Goal: Task Accomplishment & Management: Manage account settings

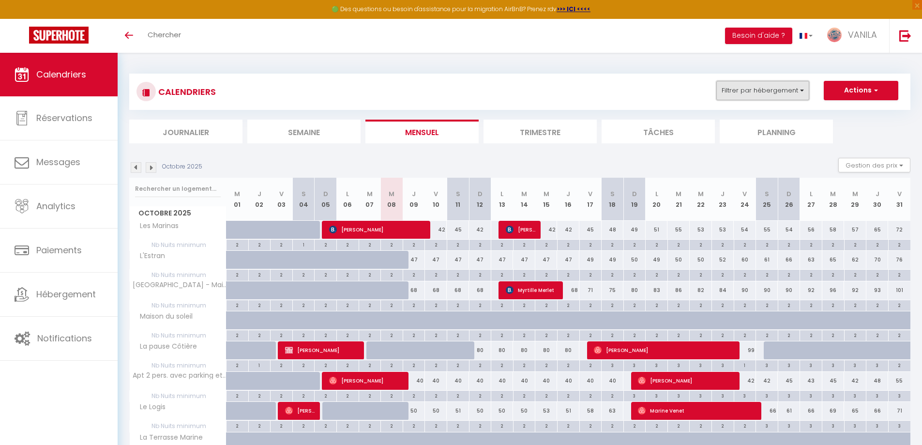
click at [736, 89] on button "Filtrer par hébergement" at bounding box center [763, 90] width 93 height 19
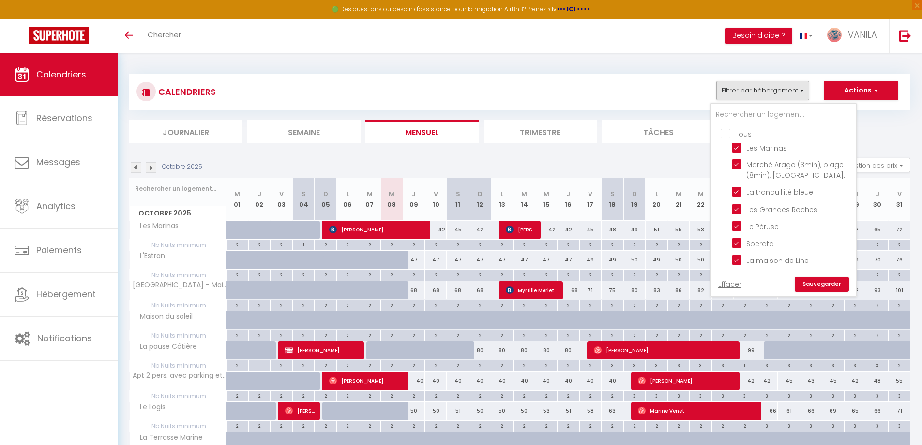
click at [726, 135] on input "Tous" at bounding box center [793, 133] width 145 height 10
checkbox input "false"
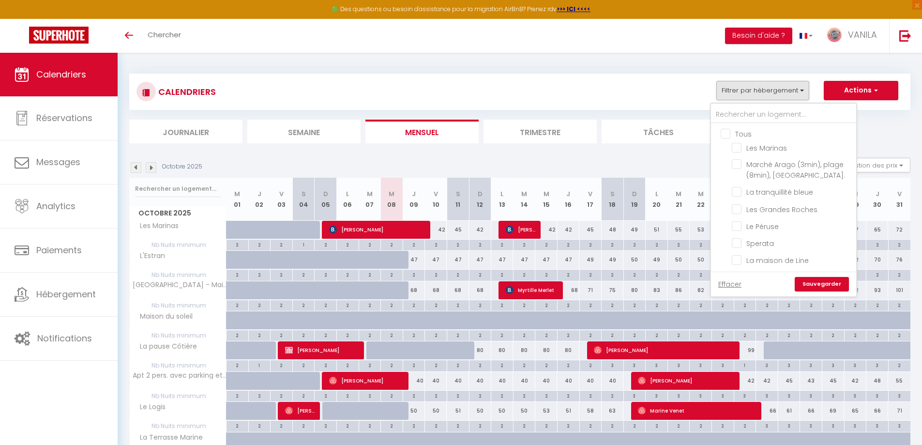
checkbox input "false"
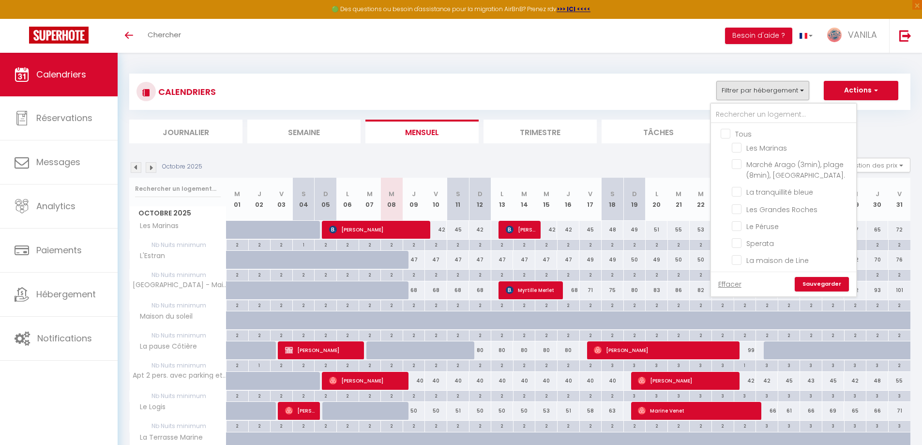
checkbox input "false"
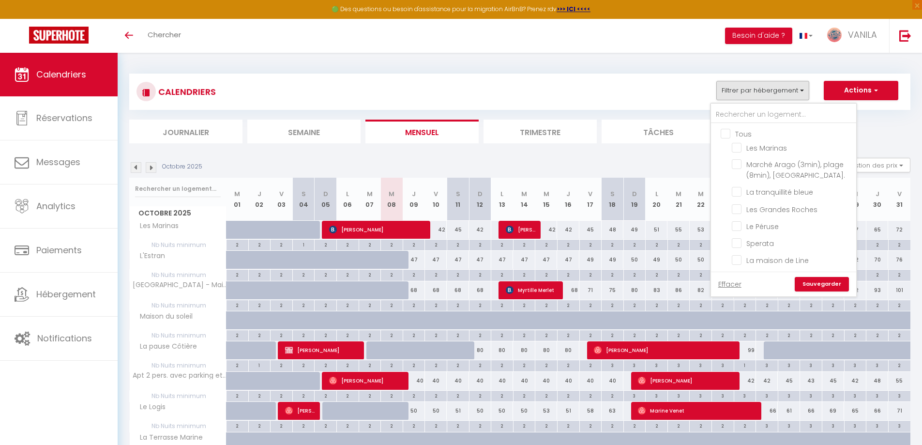
checkbox input "false"
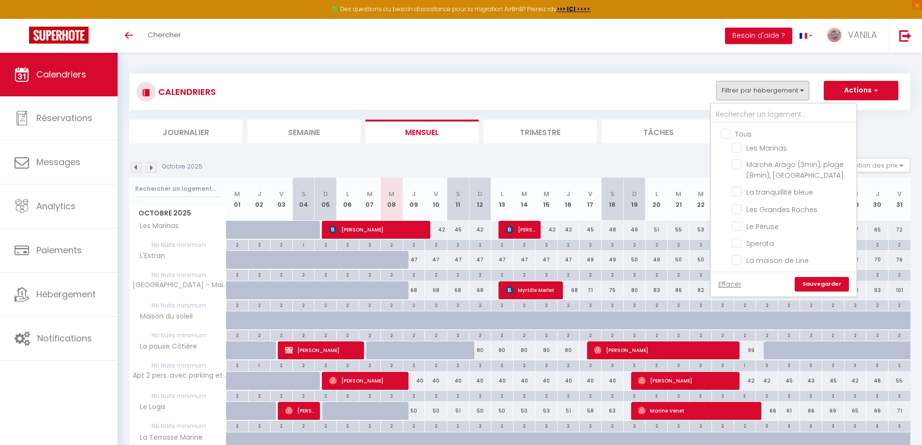
checkbox input "false"
click at [744, 222] on input "Le Péruse" at bounding box center [792, 226] width 121 height 10
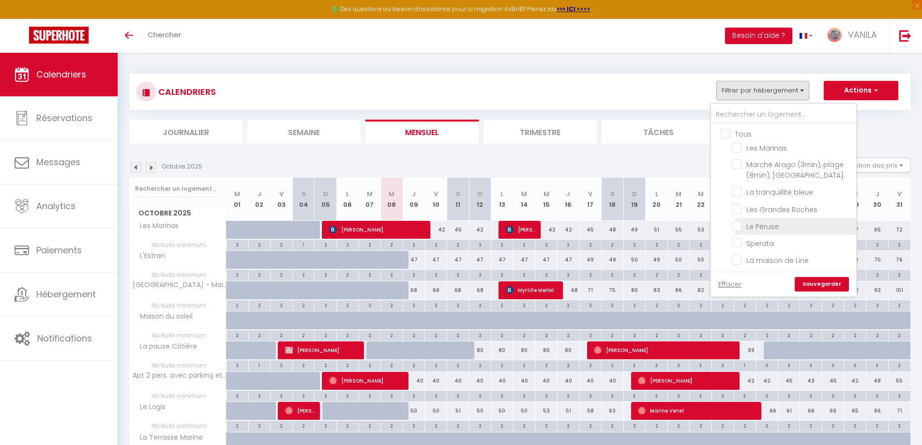
checkbox input "true"
click at [823, 281] on link "Sauvegarder" at bounding box center [822, 284] width 54 height 15
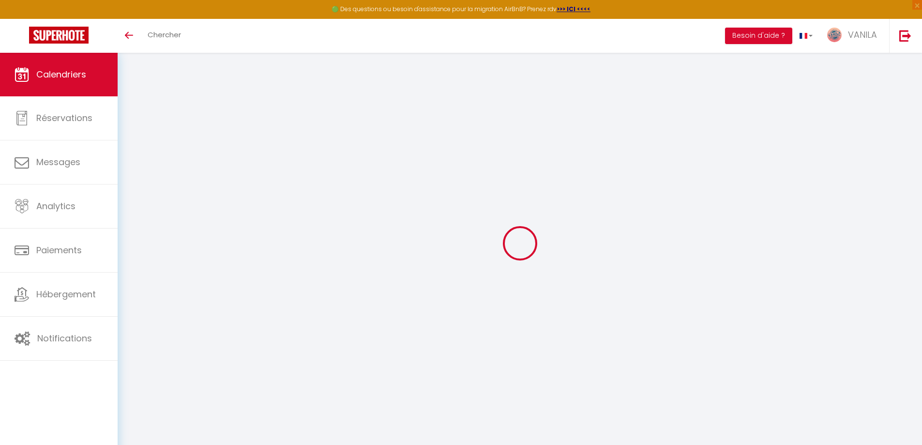
select select
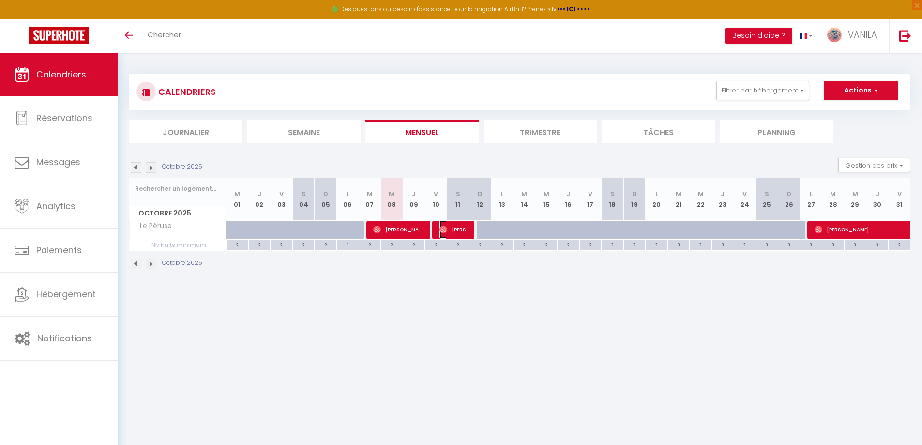
click at [448, 231] on span "[PERSON_NAME]" at bounding box center [455, 229] width 30 height 18
select select "OK"
select select "1"
select select "0"
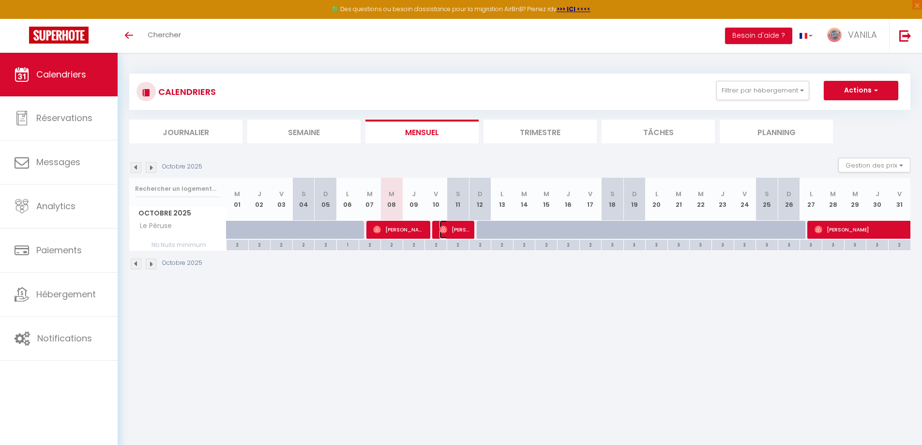
select select "1"
select select
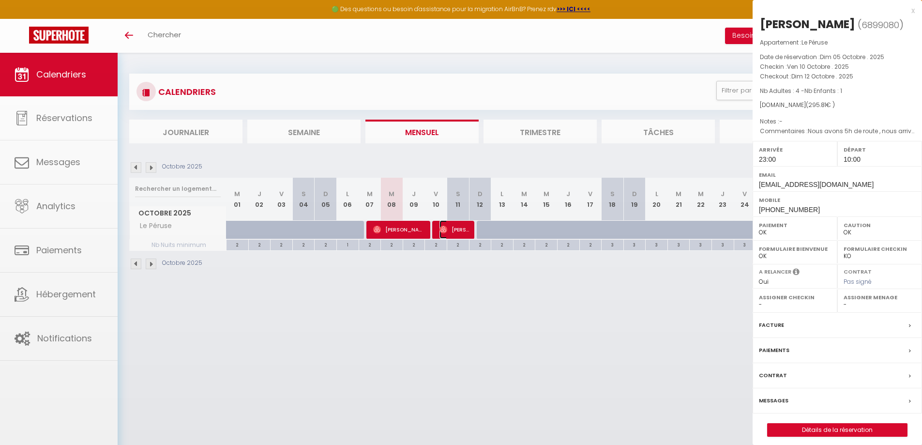
select select "44817"
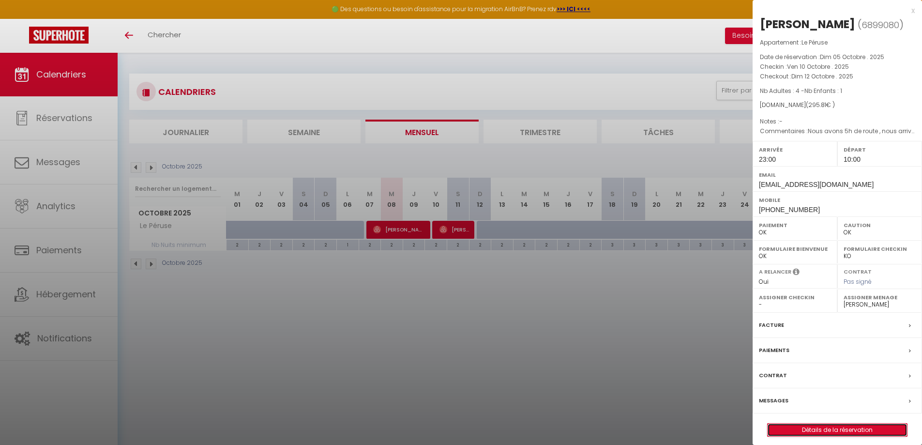
click at [824, 436] on link "Détails de la réservation" at bounding box center [837, 430] width 139 height 13
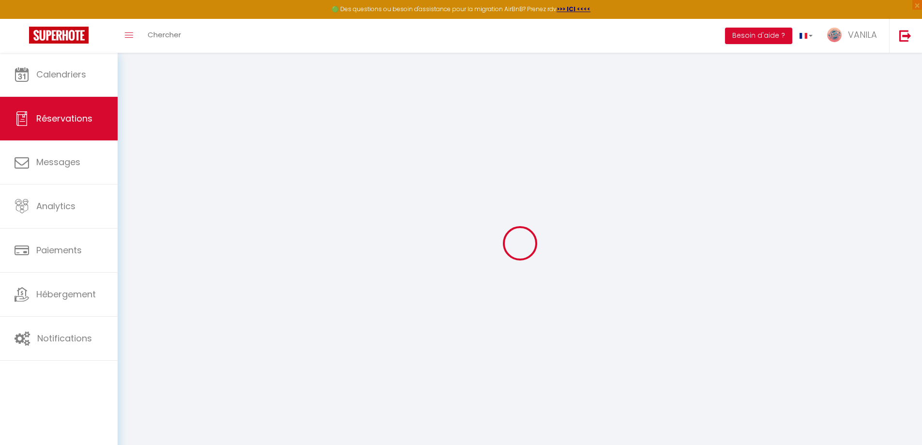
type input "[PERSON_NAME]"
type input "[EMAIL_ADDRESS][DOMAIN_NAME]"
type input "[PHONE_NUMBER]"
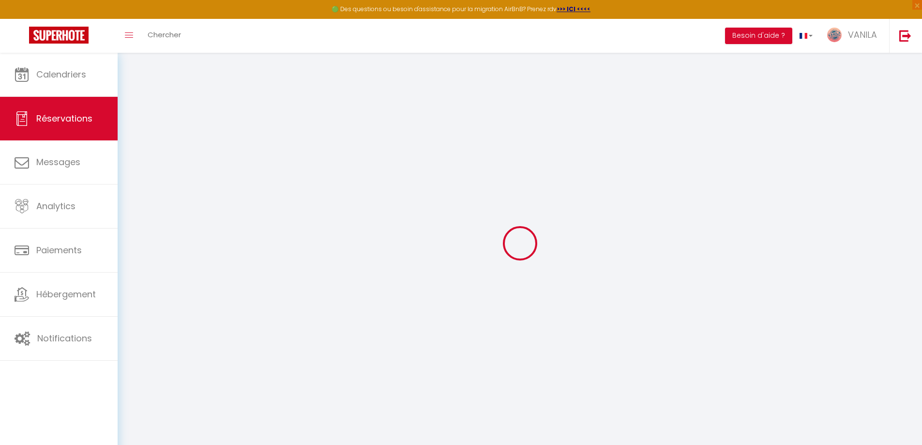
type input "[PHONE_NUMBER]"
select select
type input "41.85"
select select "21822"
select select "1"
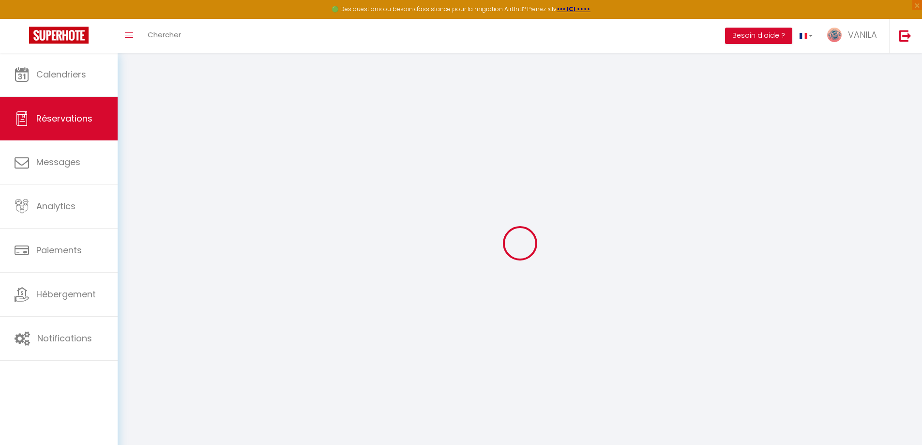
select select
type input "4"
type input "1"
select select "12"
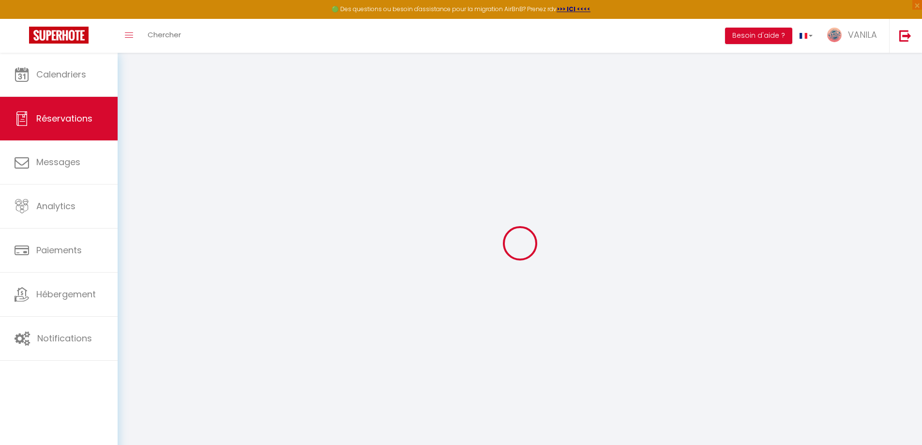
select select
type input "154"
checkbox input "false"
type input "0"
select select "1"
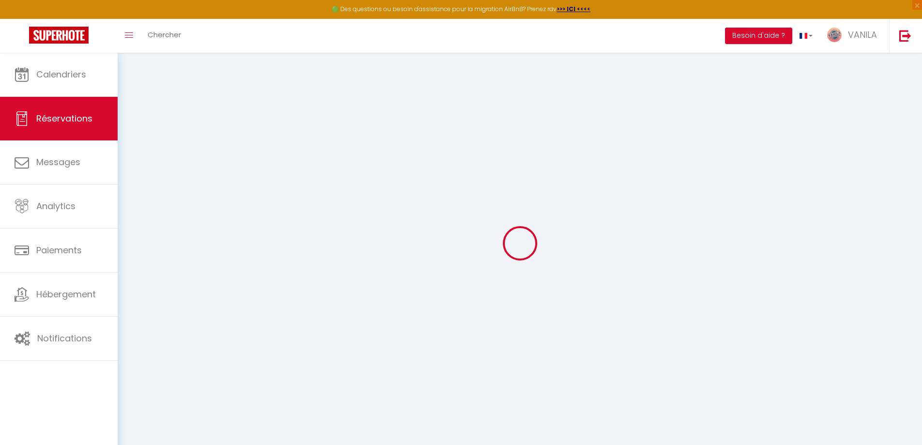
type input "50"
type input "0"
select select
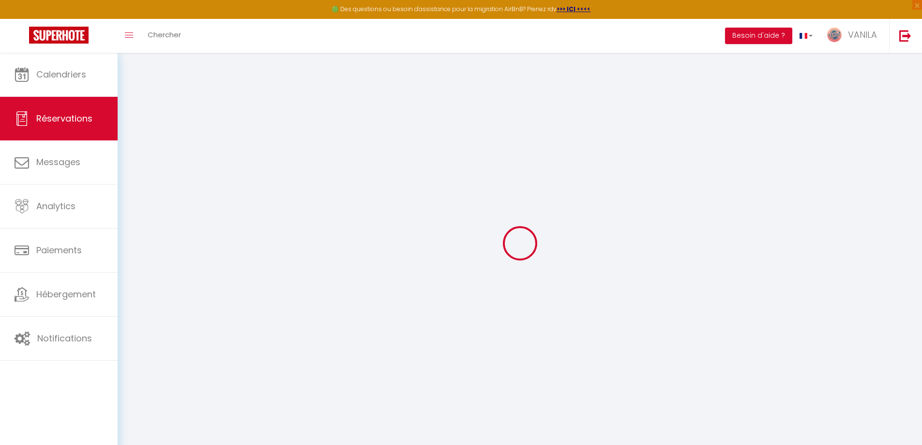
select select
select select "15"
checkbox input "false"
select select
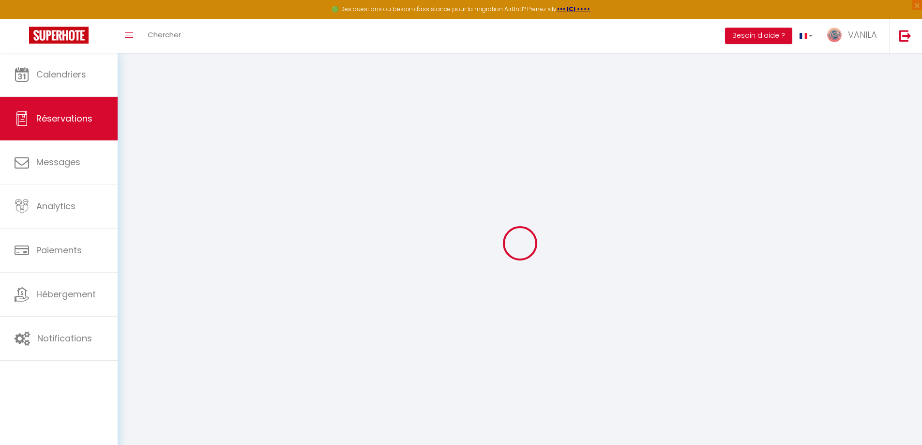
select select
checkbox input "false"
select select
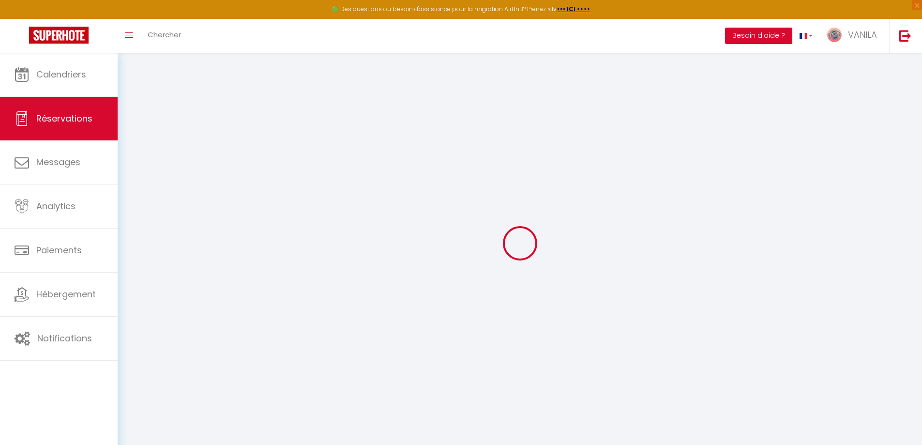
checkbox input "false"
type textarea "Nous avons 5h de route , nous arriverons assez tard ."
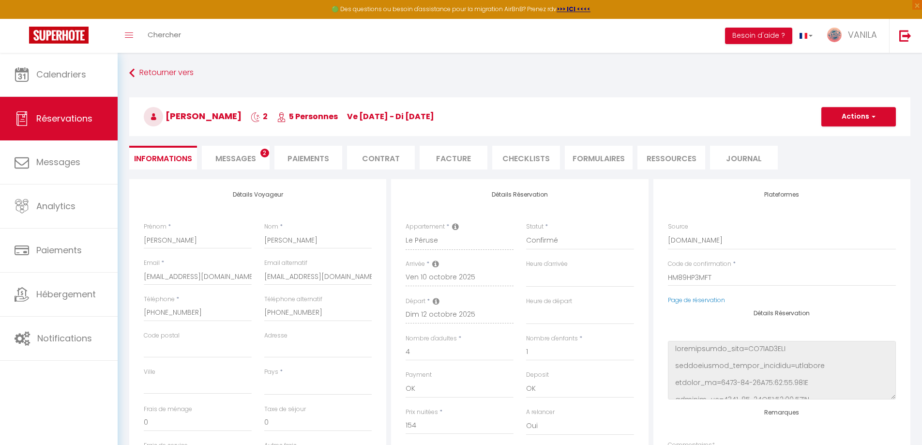
select select
type input "125"
type input "16.81"
select select
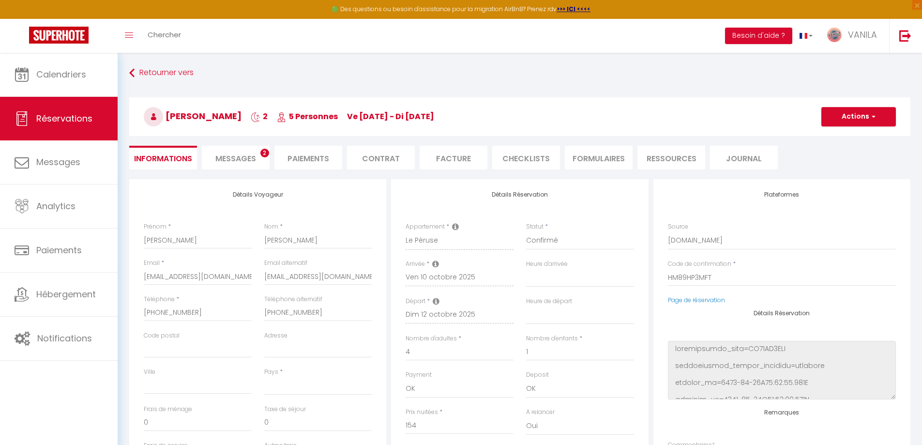
checkbox input "false"
select select
checkbox input "false"
select select "23:00"
select select "10:00"
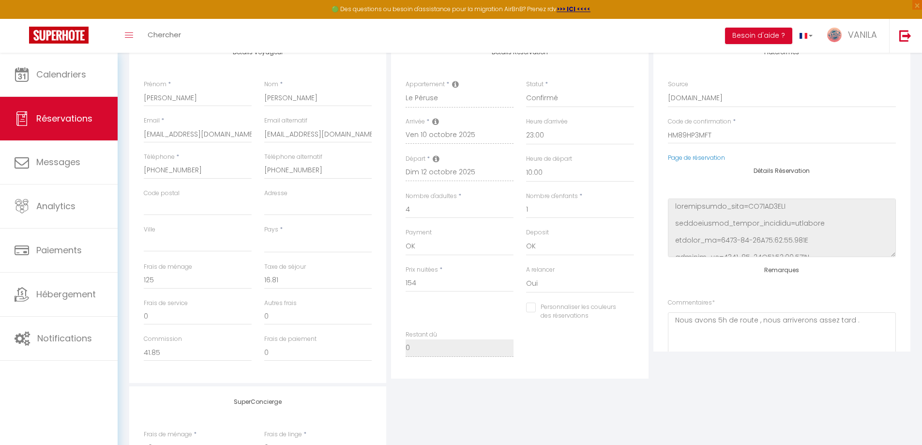
scroll to position [145, 0]
click at [674, 315] on textarea "Nous avons 5h de route , nous arriverons assez tard ." at bounding box center [782, 338] width 228 height 59
drag, startPoint x: 711, startPoint y: 321, endPoint x: 860, endPoint y: 334, distance: 150.1
click at [860, 334] on textarea "Nous avons 5h de route , nous arriverons assez tard ." at bounding box center [782, 338] width 228 height 59
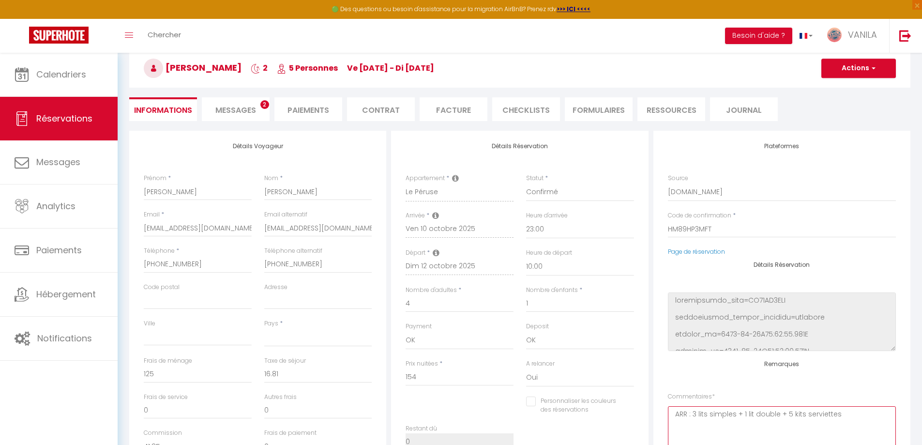
scroll to position [0, 0]
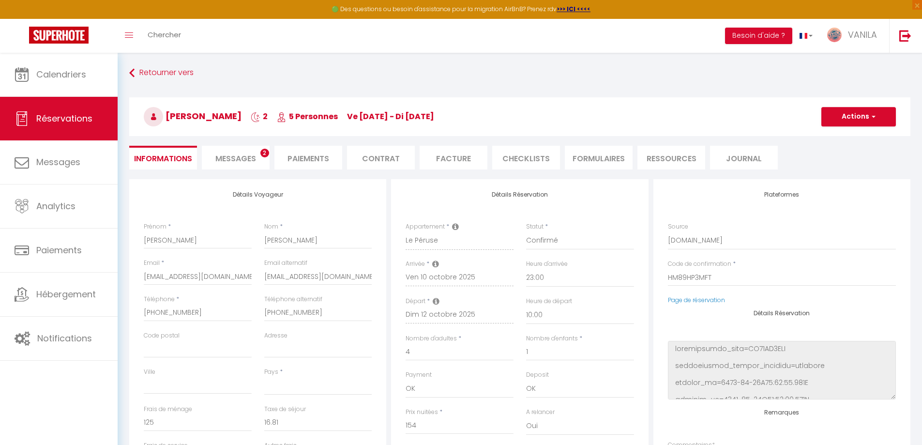
type textarea "ARR : 3 lits simples + 1 lit double + 5 kits serviettes"
click at [862, 122] on button "Actions" at bounding box center [859, 116] width 75 height 19
click at [827, 137] on link "Enregistrer" at bounding box center [849, 138] width 76 height 13
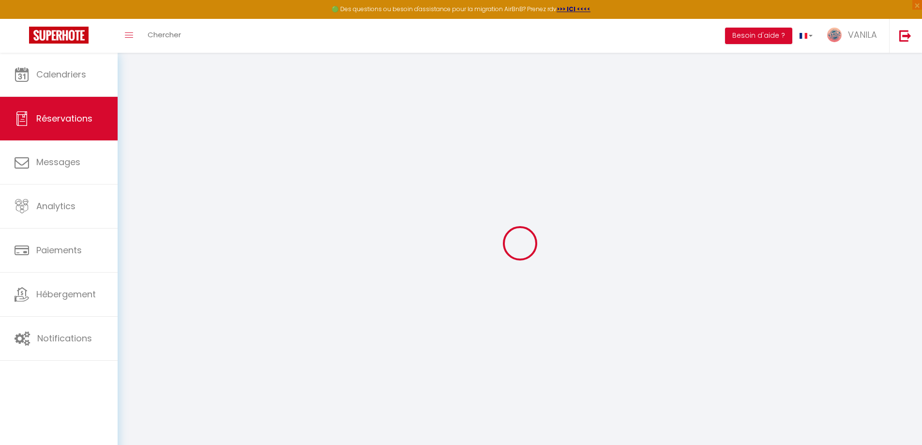
select select "not_cancelled"
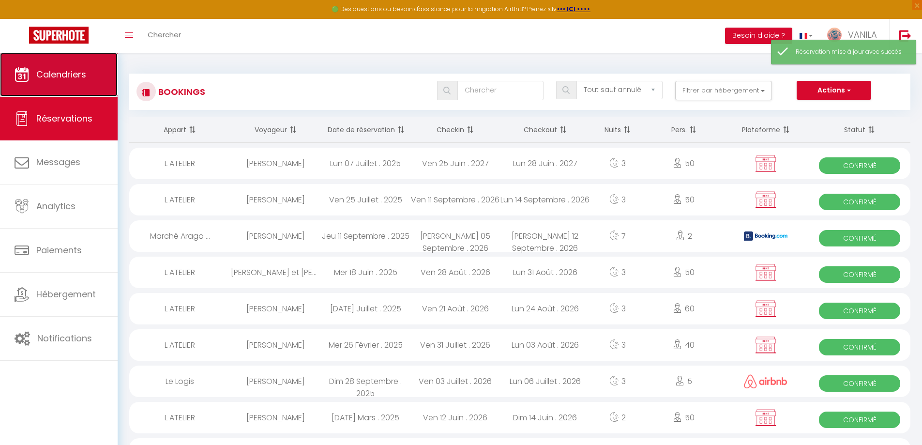
click at [70, 79] on span "Calendriers" at bounding box center [61, 74] width 50 height 12
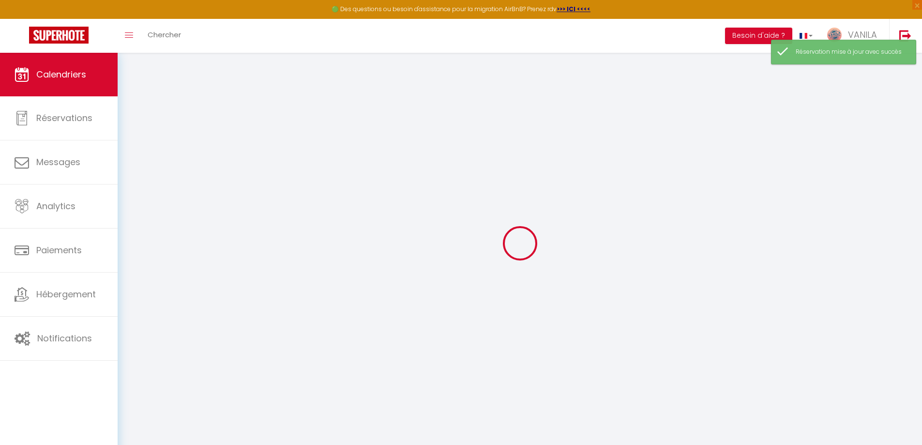
select select
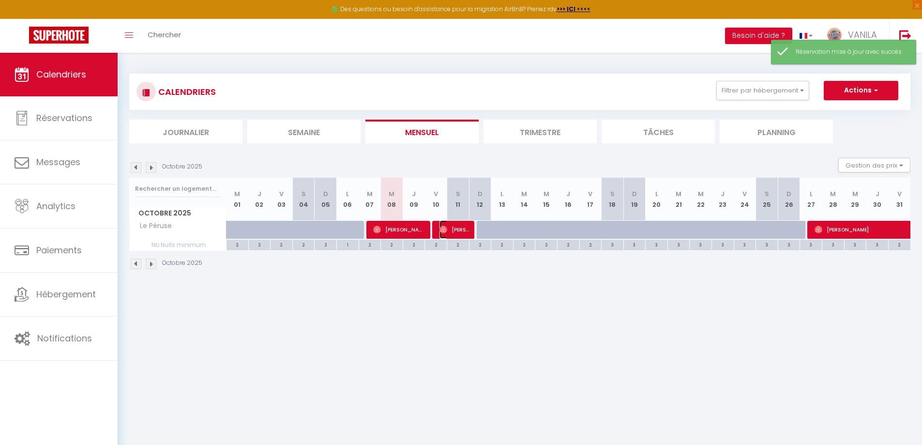
click at [457, 229] on span "[PERSON_NAME]" at bounding box center [455, 229] width 30 height 18
select select "OK"
select select "1"
select select "0"
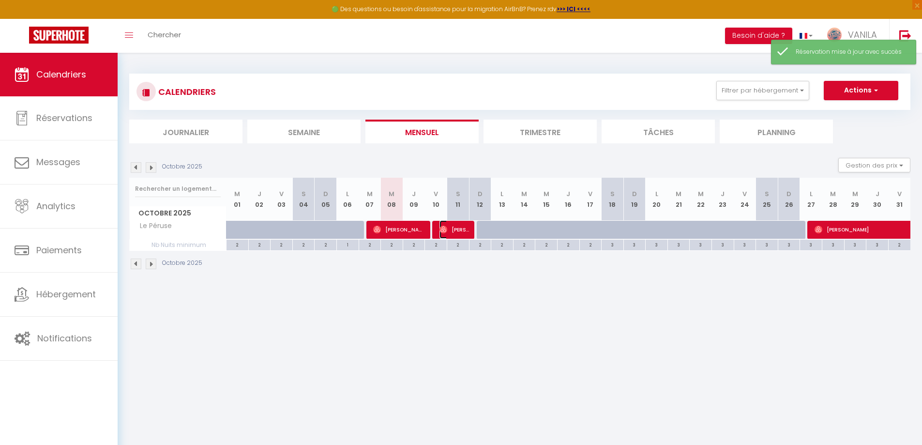
select select "1"
select select
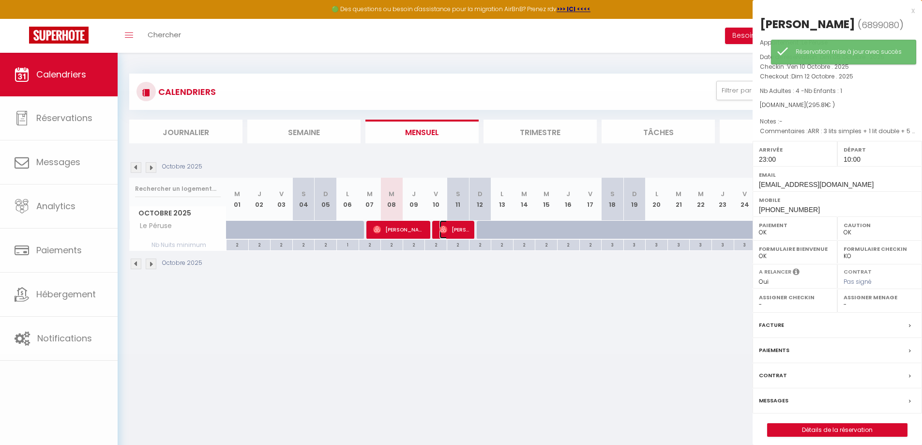
select select "44817"
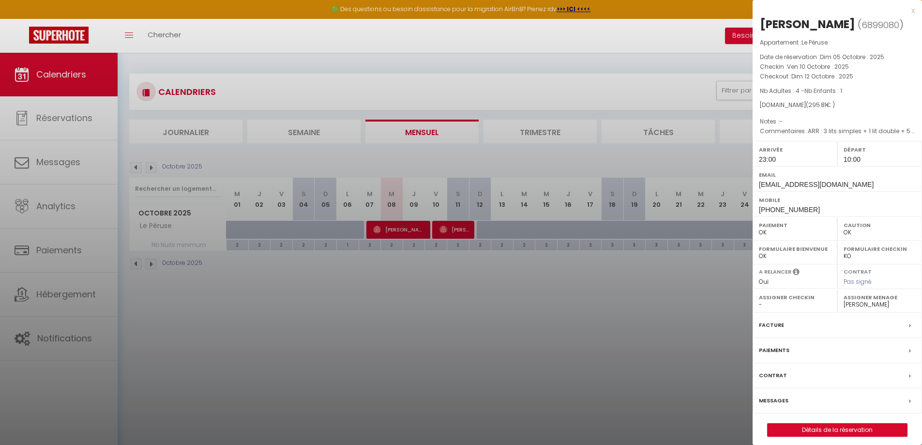
click at [774, 406] on label "Messages" at bounding box center [774, 401] width 30 height 10
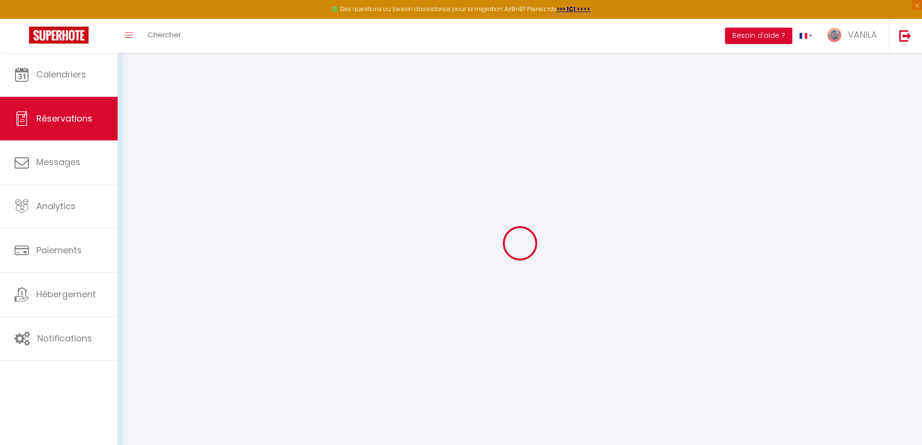
select select
checkbox input "false"
select select
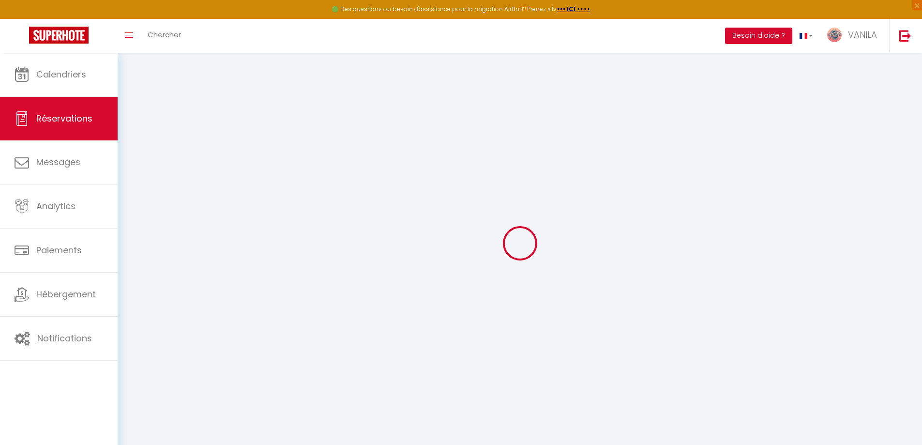
select select
checkbox input "false"
type textarea "ARR : 3 lits simples + 1 lit double + 5 kits serviettes"
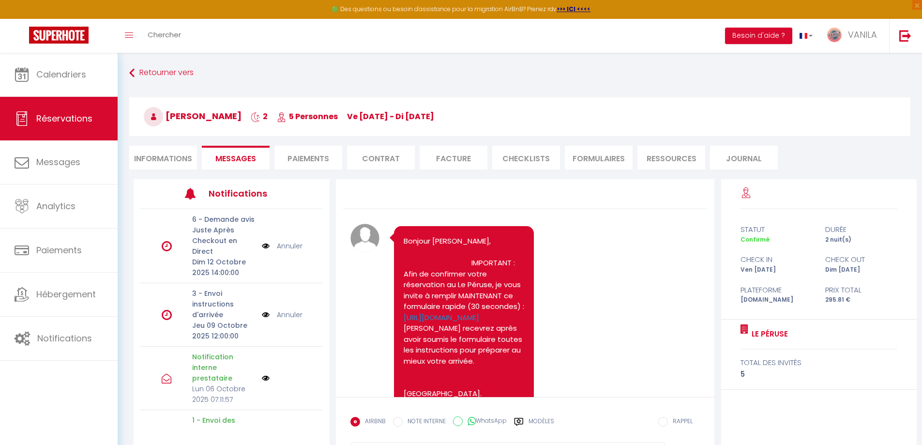
click at [158, 158] on li "Informations" at bounding box center [163, 158] width 68 height 24
select select
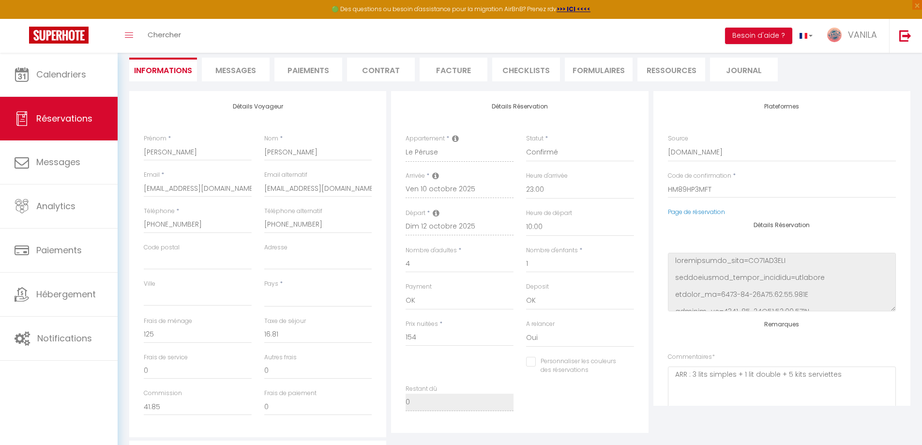
scroll to position [97, 0]
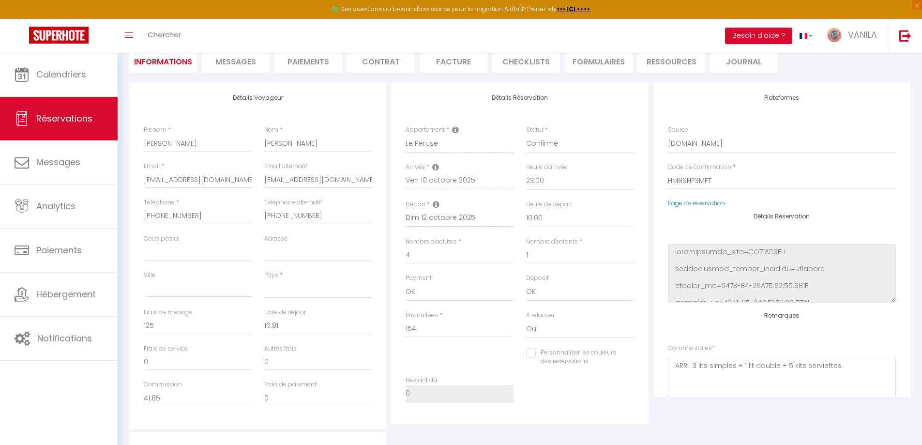
click at [238, 64] on span "Messages" at bounding box center [235, 61] width 41 height 11
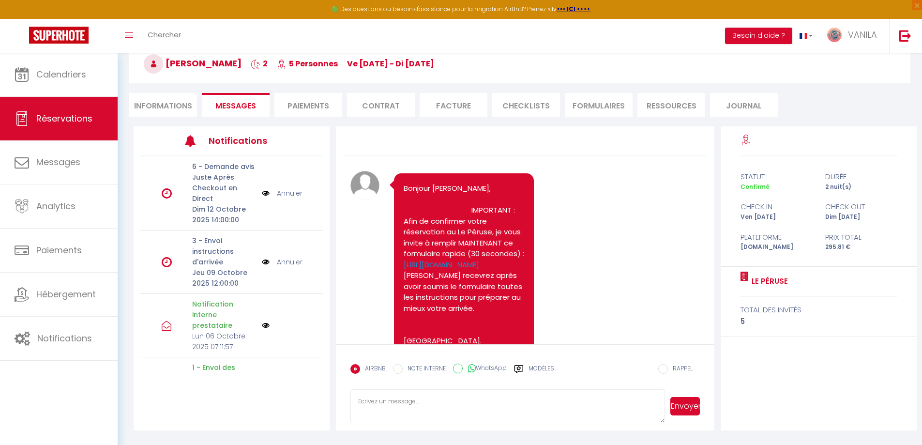
click at [290, 261] on link "Annuler" at bounding box center [290, 262] width 26 height 11
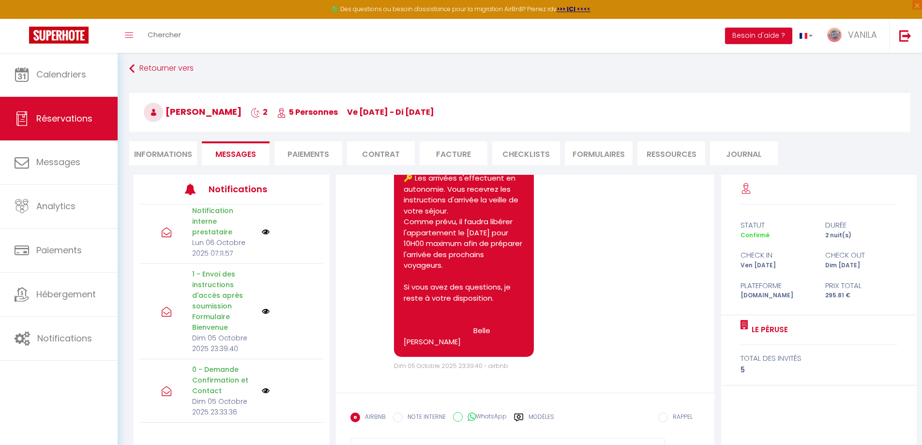
scroll to position [472, 0]
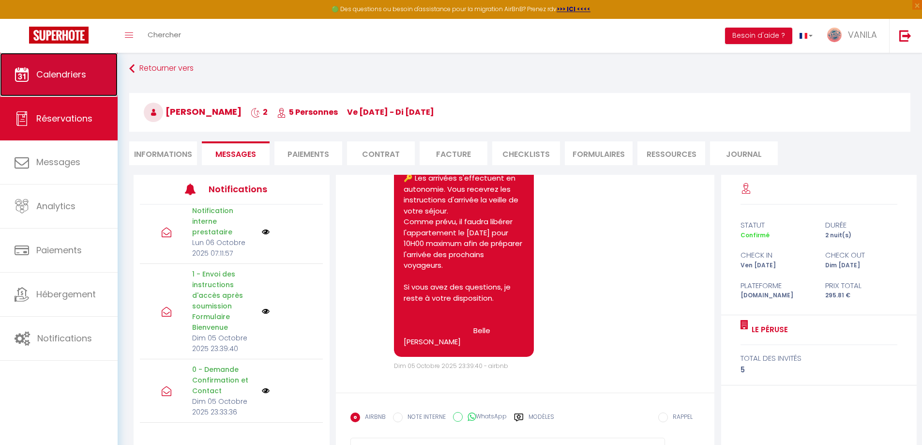
click at [76, 78] on span "Calendriers" at bounding box center [61, 74] width 50 height 12
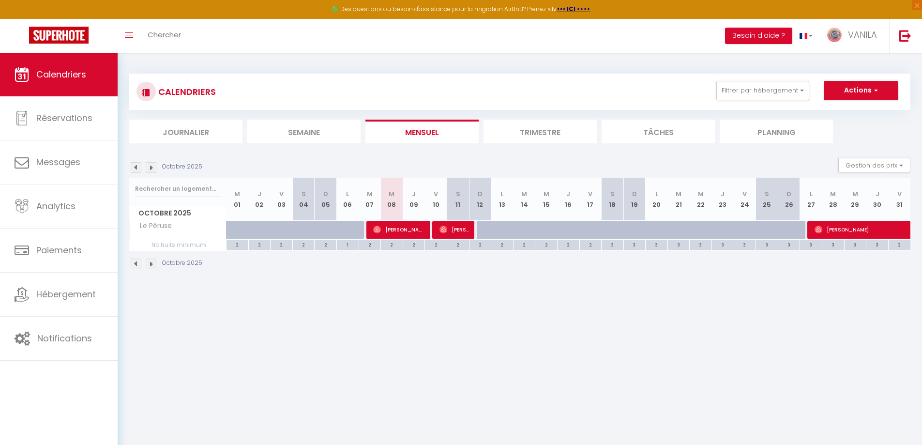
click at [453, 308] on body "🟢 Des questions ou besoin d'assistance pour la migration AirBnB? Prenez rdv >>>…" at bounding box center [461, 275] width 922 height 445
